Goal: Information Seeking & Learning: Learn about a topic

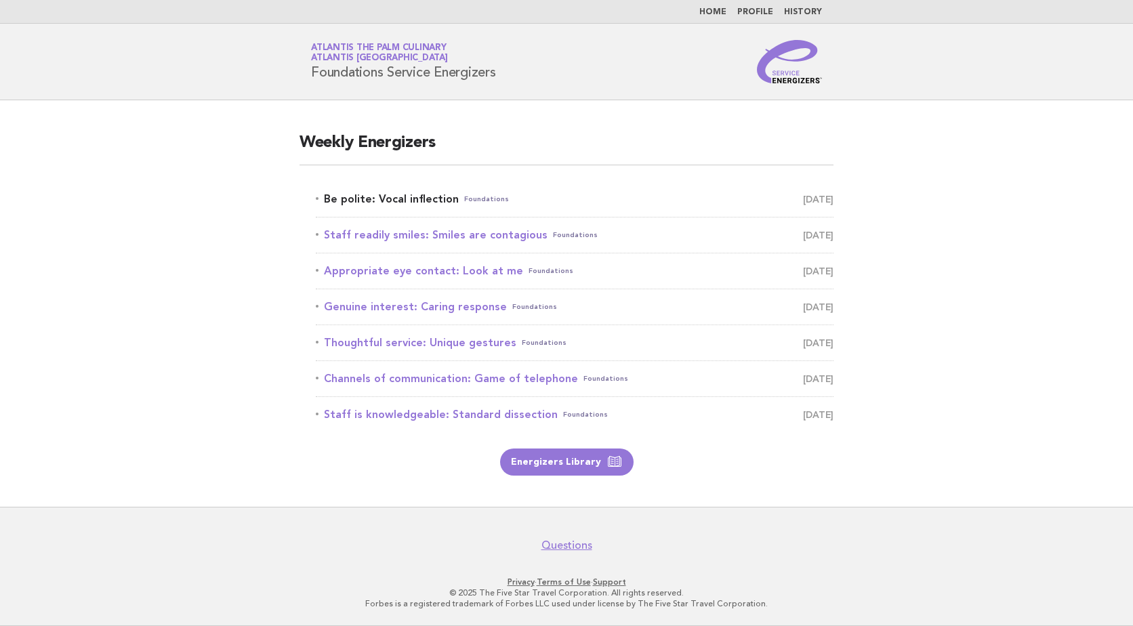
click at [400, 200] on link "Be polite: Vocal inflection Foundations August 24" at bounding box center [575, 199] width 518 height 19
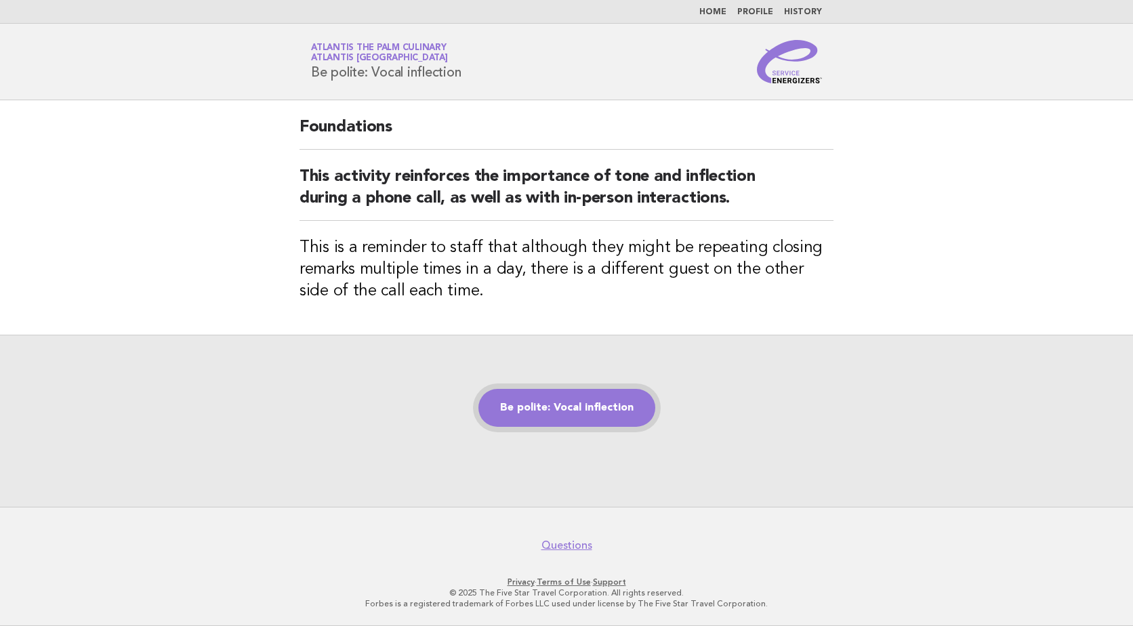
click at [590, 417] on link "Be polite: Vocal inflection" at bounding box center [566, 408] width 177 height 38
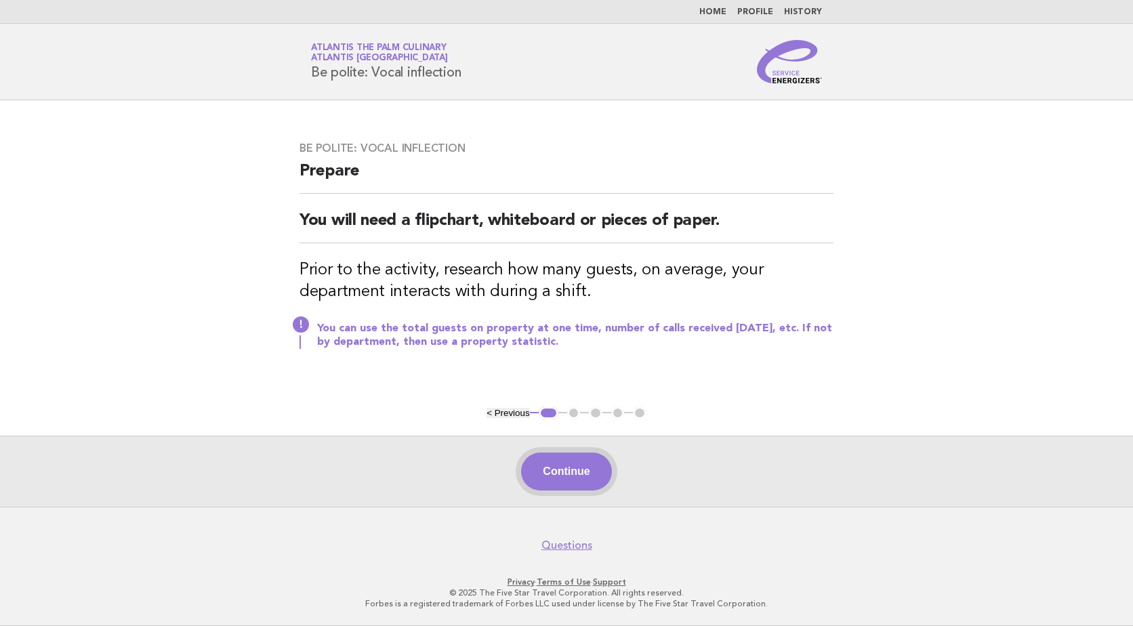
click at [560, 467] on button "Continue" at bounding box center [566, 472] width 90 height 38
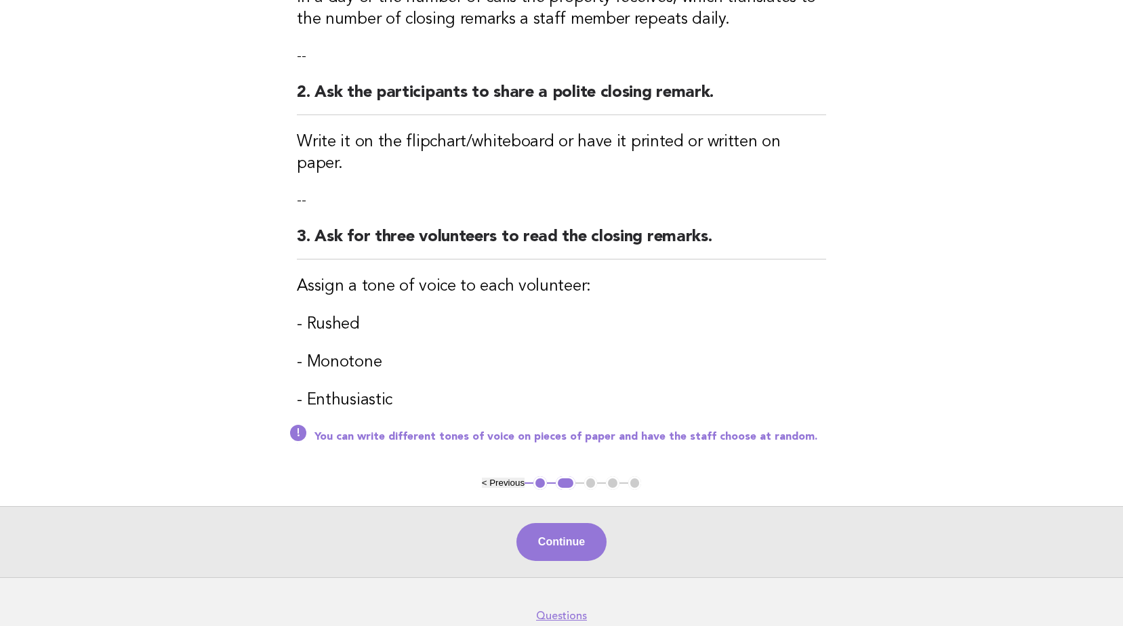
scroll to position [339, 0]
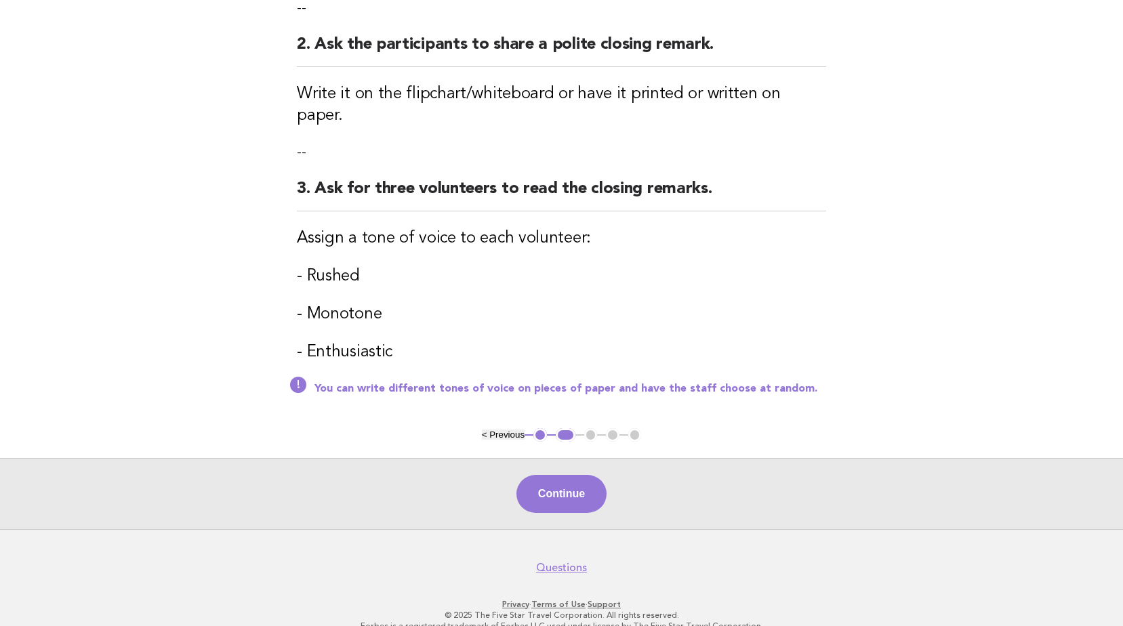
click at [572, 458] on div "Continue" at bounding box center [561, 493] width 1123 height 71
drag, startPoint x: 572, startPoint y: 446, endPoint x: 574, endPoint y: 463, distance: 16.3
click at [572, 458] on div "Continue" at bounding box center [561, 493] width 1123 height 71
click at [574, 475] on button "Continue" at bounding box center [561, 494] width 90 height 38
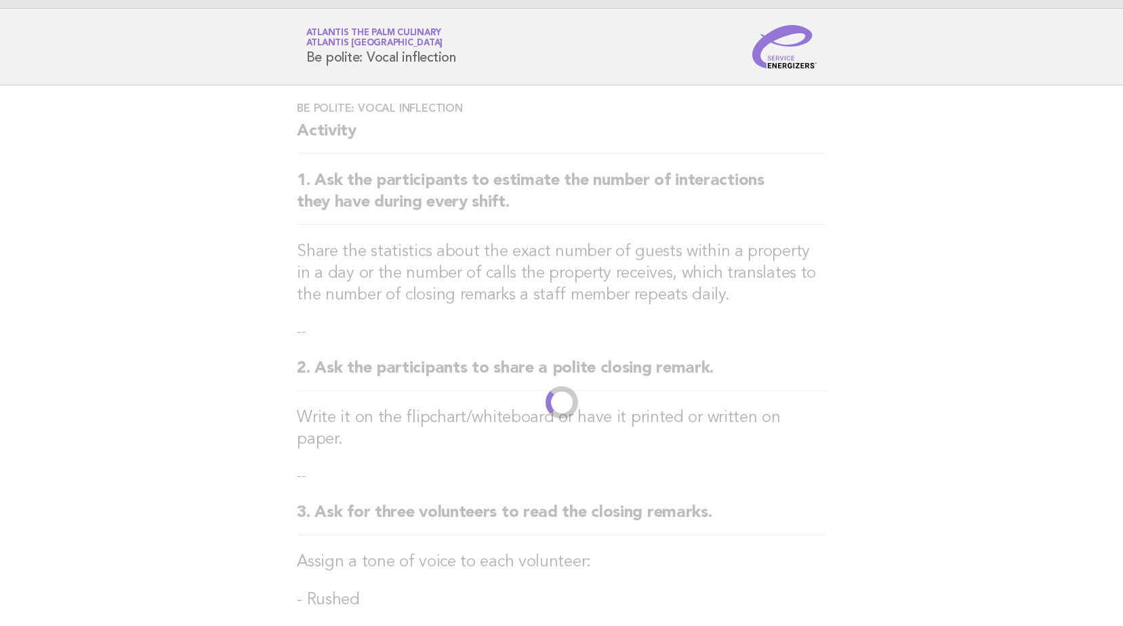
scroll to position [0, 0]
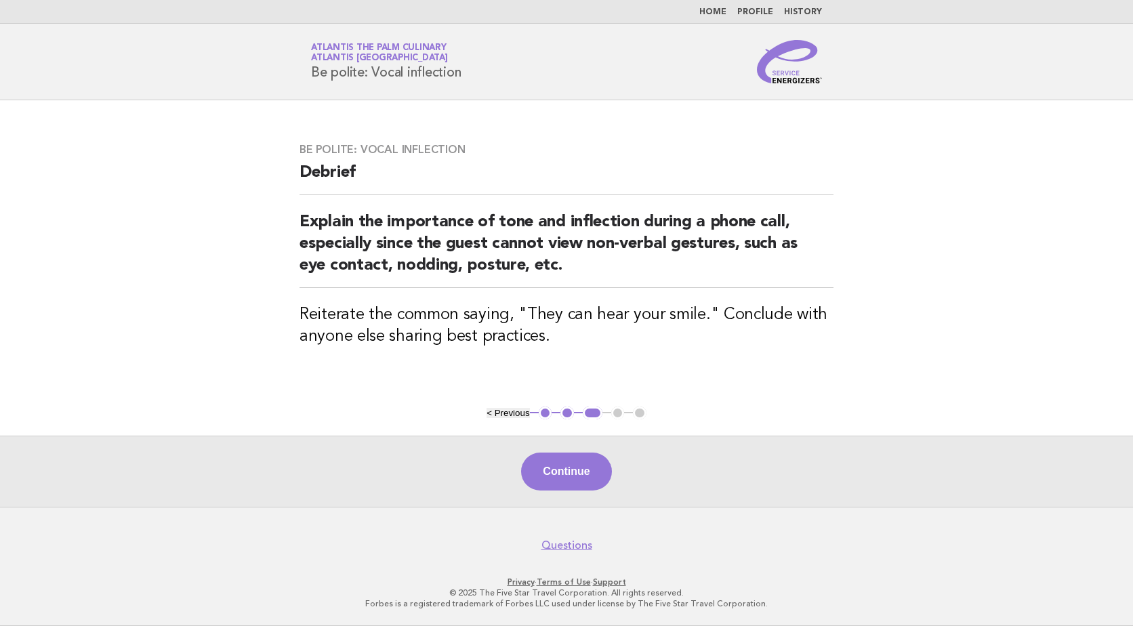
click at [585, 473] on button "Continue" at bounding box center [566, 472] width 90 height 38
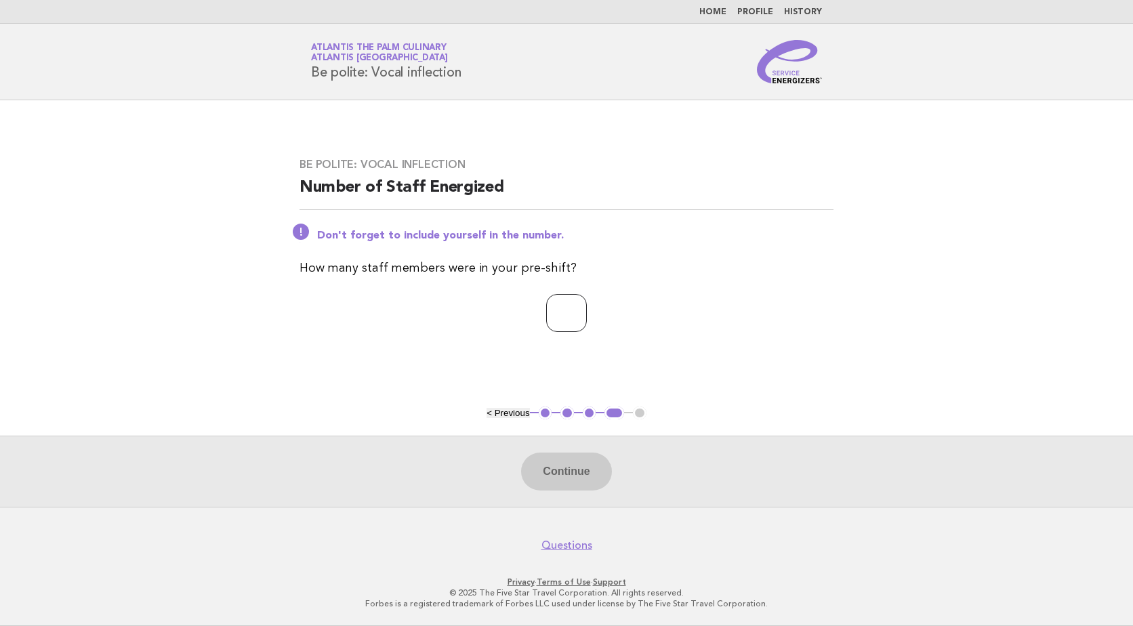
click at [546, 312] on input "number" at bounding box center [566, 313] width 41 height 38
type input "*"
click at [570, 478] on button "Continue" at bounding box center [566, 472] width 90 height 38
